Goal: Transaction & Acquisition: Purchase product/service

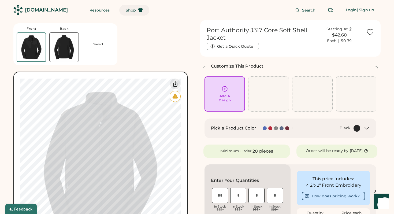
click at [126, 8] on span "Shop" at bounding box center [131, 10] width 10 height 4
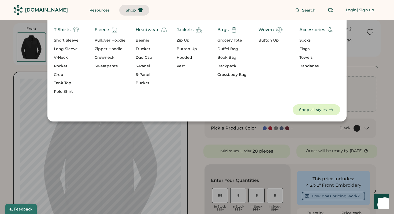
click at [106, 49] on div "Zipper Hoodie" at bounding box center [110, 48] width 31 height 5
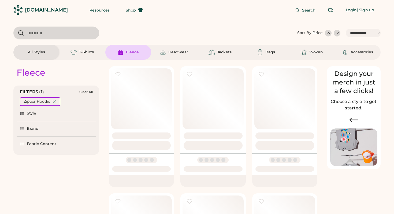
select select "*****"
select select "*"
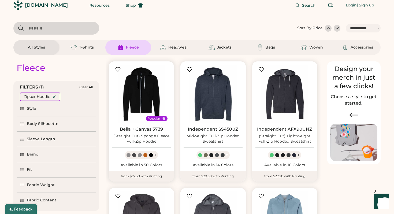
scroll to position [6, 0]
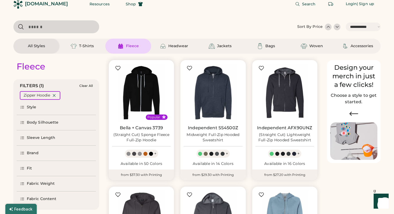
select select "*****"
select select "*"
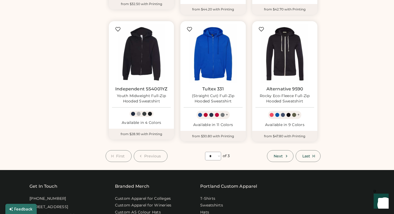
scroll to position [438, 0]
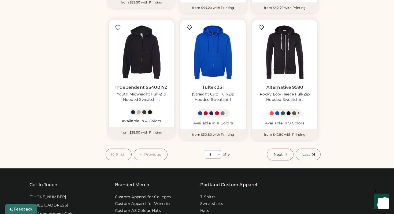
click at [280, 154] on span "Next" at bounding box center [278, 155] width 9 height 4
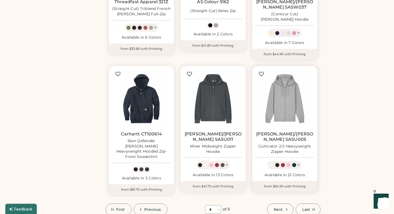
scroll to position [392, 0]
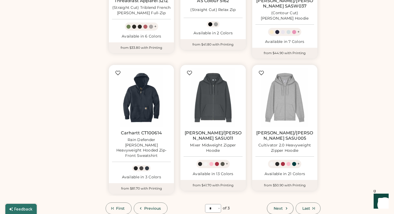
click at [278, 203] on button "Next" at bounding box center [280, 209] width 26 height 12
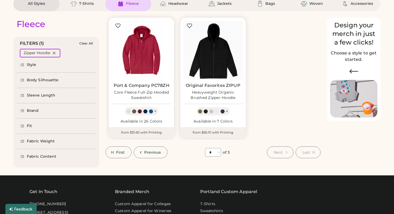
scroll to position [23, 0]
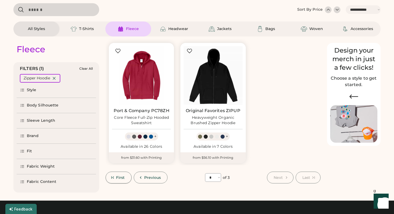
click at [120, 176] on span "First" at bounding box center [120, 178] width 9 height 4
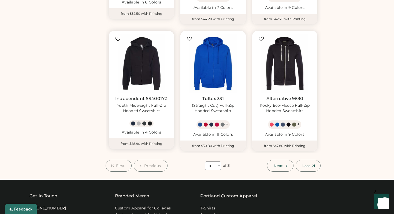
scroll to position [427, 0]
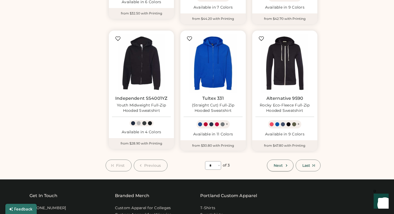
click at [279, 161] on button "Next" at bounding box center [280, 166] width 26 height 12
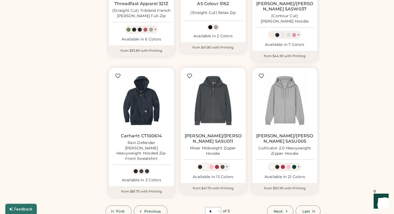
scroll to position [392, 0]
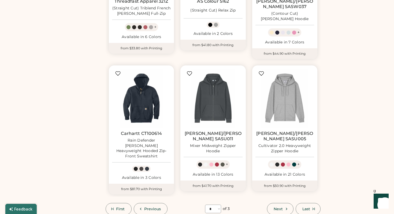
click at [277, 207] on span "Next" at bounding box center [278, 209] width 9 height 4
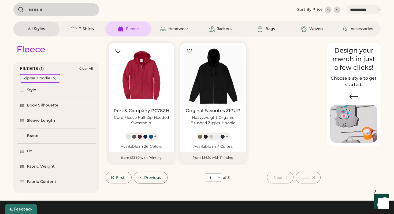
click at [151, 176] on span "Previous" at bounding box center [152, 178] width 17 height 4
select select "*"
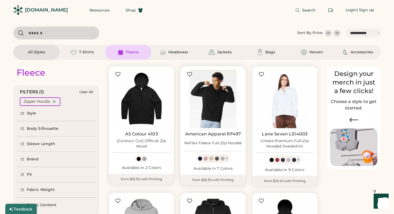
click at [209, 99] on img at bounding box center [213, 98] width 59 height 59
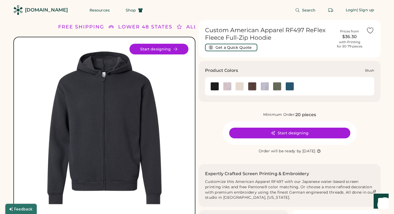
click at [227, 85] on img at bounding box center [227, 86] width 8 height 8
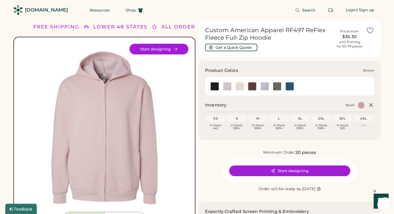
click at [253, 86] on img at bounding box center [252, 86] width 8 height 8
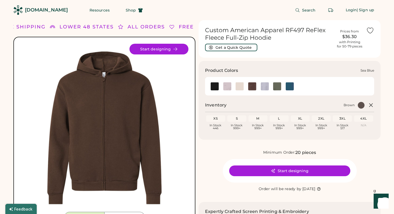
click at [289, 85] on img at bounding box center [290, 86] width 8 height 8
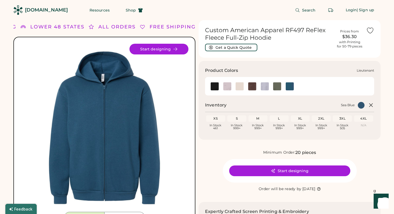
click at [277, 86] on img at bounding box center [277, 86] width 8 height 8
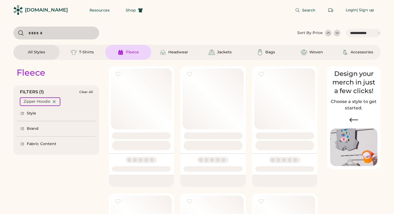
select select "*****"
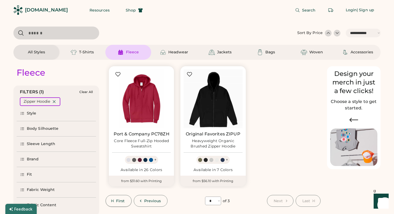
click at [117, 201] on span "First" at bounding box center [120, 201] width 9 height 4
select select "*"
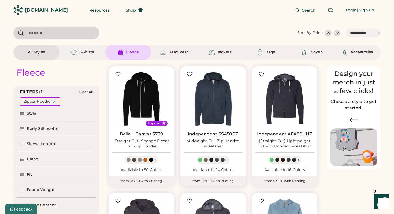
scroll to position [18, 0]
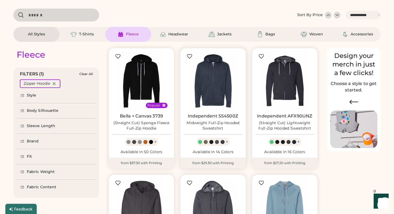
select select "*****"
select select "*"
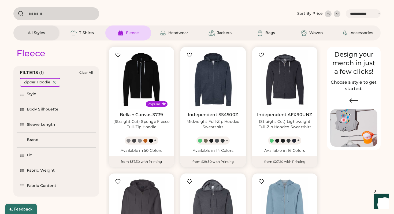
scroll to position [20, 0]
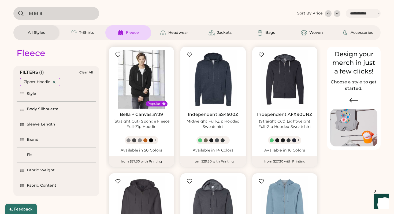
click at [139, 80] on img at bounding box center [141, 79] width 59 height 59
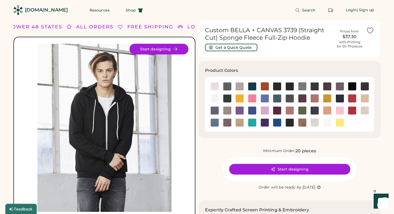
scroll to position [8, 0]
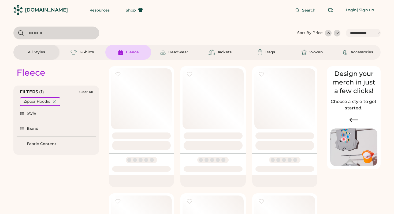
select select "*****"
select select "*"
